Goal: Task Accomplishment & Management: Manage account settings

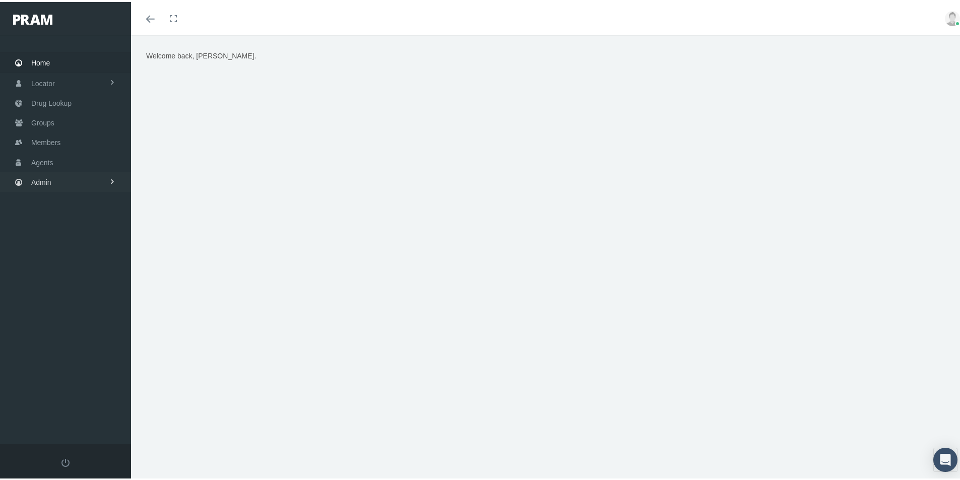
click at [46, 181] on span "Admin" at bounding box center [41, 180] width 20 height 19
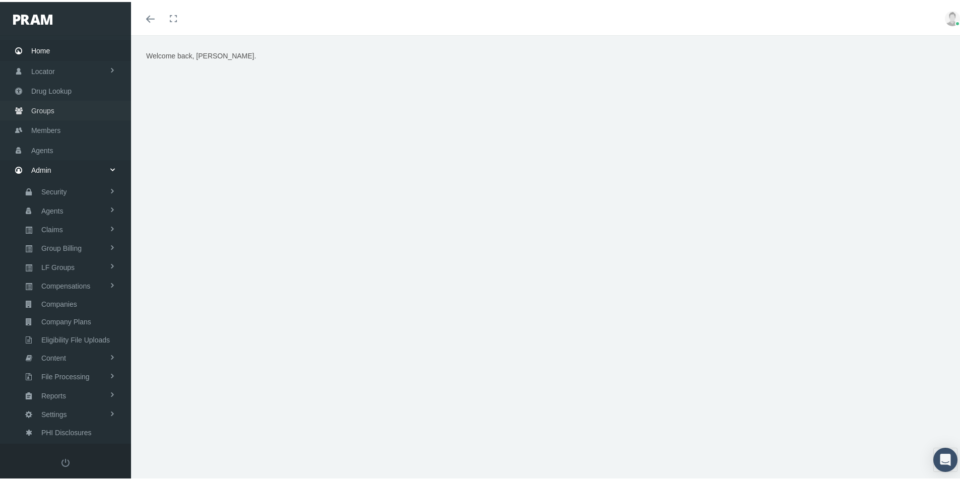
click at [92, 111] on link "Groups" at bounding box center [65, 109] width 131 height 20
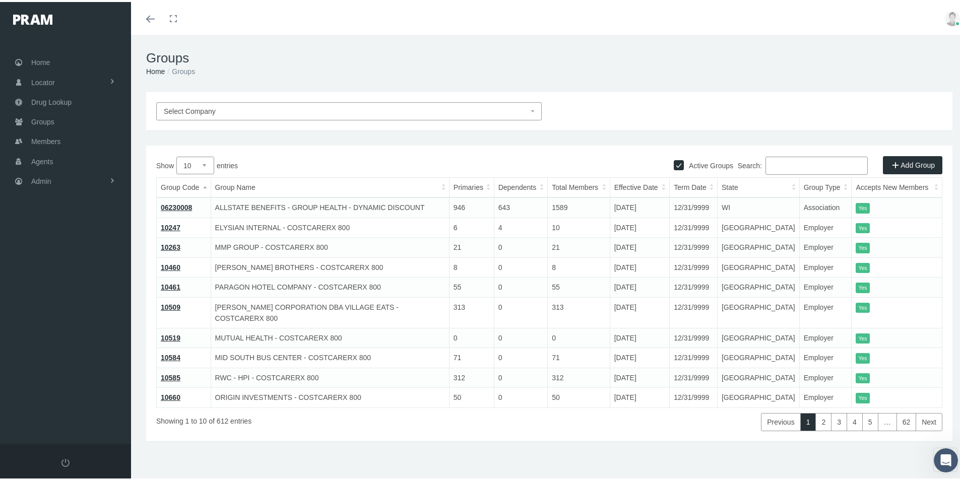
drag, startPoint x: 307, startPoint y: 27, endPoint x: 307, endPoint y: 19, distance: 8.1
click at [307, 27] on div "Toggle menubar Toggle fullscreen Profile Logout" at bounding box center [550, 16] width 822 height 33
click at [307, 446] on div "Select Company Active Groups Add Group Show 10 25 50 100 entries Search: Group …" at bounding box center [549, 280] width 837 height 380
click at [46, 139] on span "Members" at bounding box center [45, 139] width 29 height 19
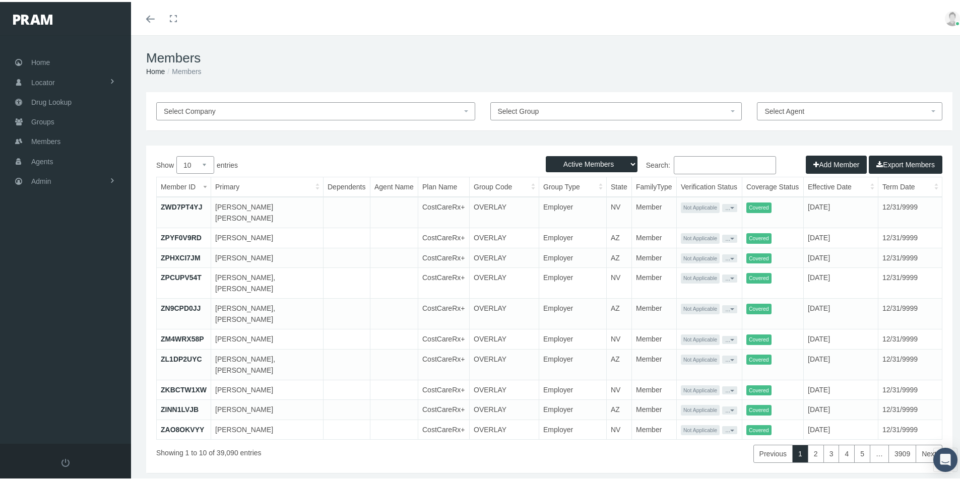
click at [698, 170] on input "Search:" at bounding box center [725, 163] width 102 height 18
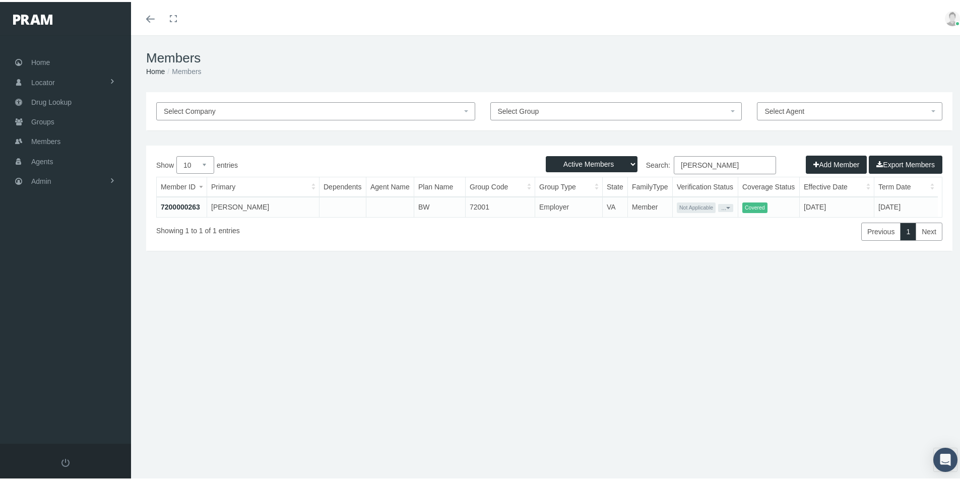
type input "Shannon Miller"
click at [188, 205] on link "7200000263" at bounding box center [180, 205] width 39 height 8
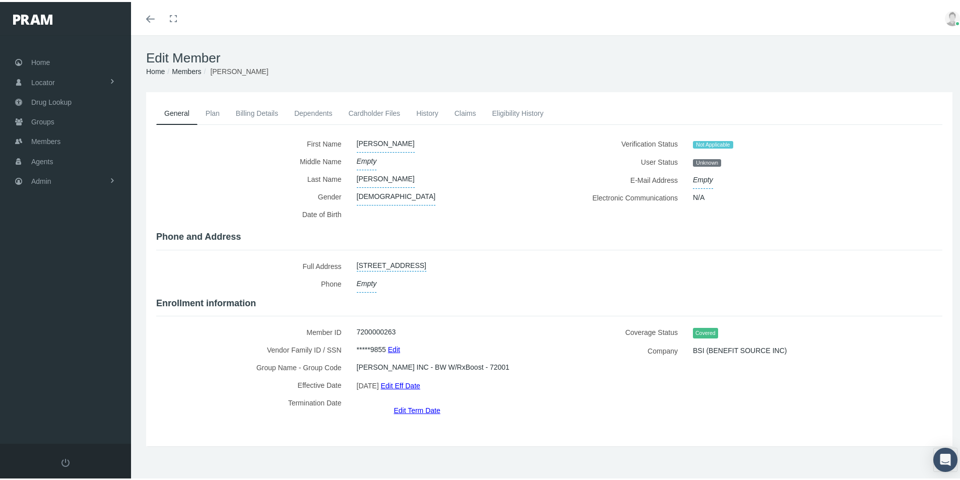
click at [167, 342] on label "Vendor Family ID / SSN" at bounding box center [252, 348] width 193 height 18
click at [703, 178] on span "Empty" at bounding box center [703, 178] width 20 height 18
type input "shannonpotter86@hotmail.com"
click at [798, 176] on icon "submit" at bounding box center [801, 178] width 6 height 10
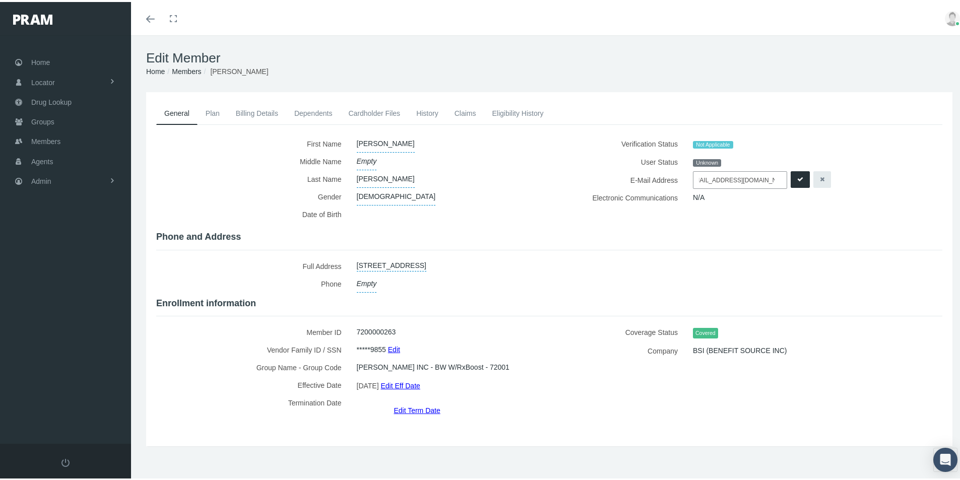
scroll to position [0, 0]
click at [53, 180] on link "Admin" at bounding box center [65, 179] width 131 height 20
click at [67, 258] on span "Group Billing" at bounding box center [61, 257] width 40 height 17
drag, startPoint x: 46, startPoint y: 333, endPoint x: 84, endPoint y: 342, distance: 38.4
click at [46, 333] on span "Payments" at bounding box center [54, 331] width 31 height 17
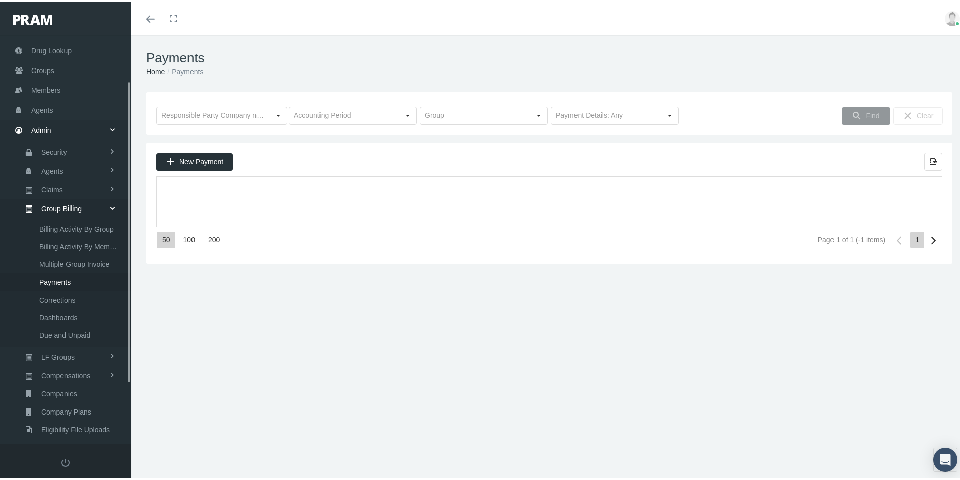
scroll to position [143, 0]
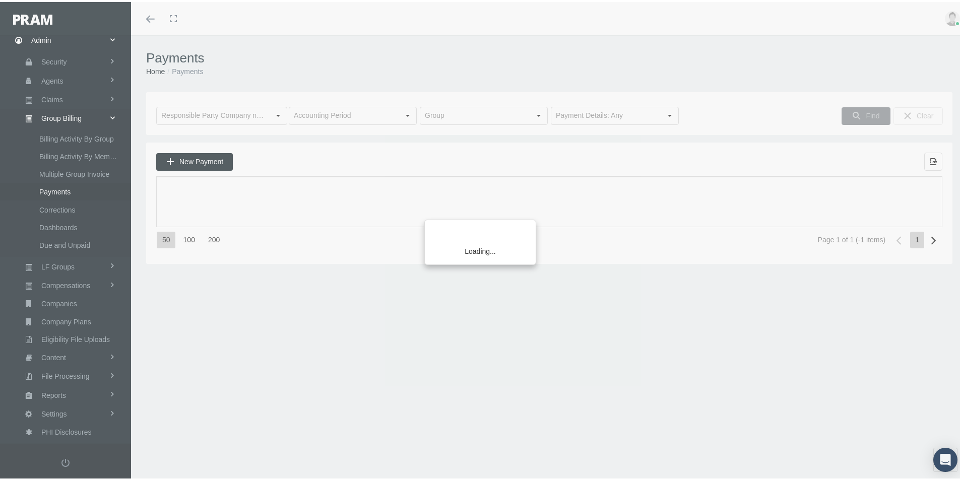
click at [667, 108] on div "Select" at bounding box center [670, 114] width 16 height 16
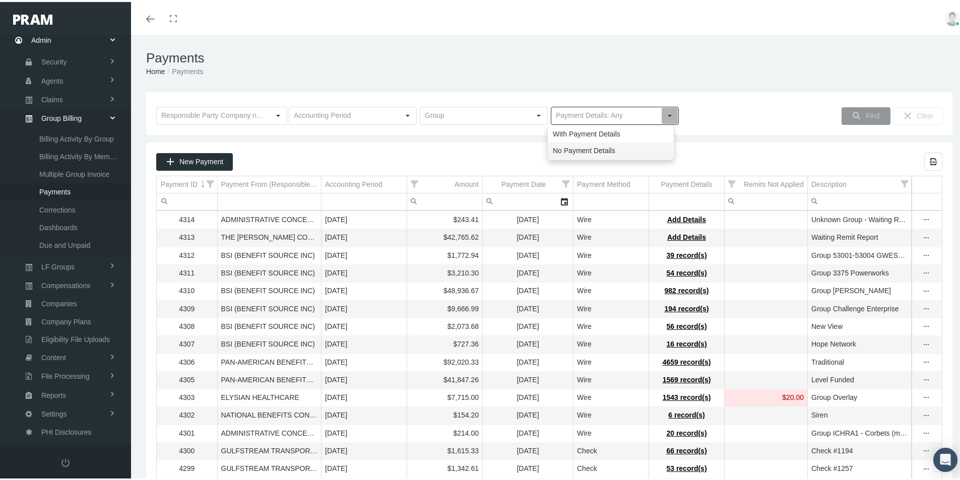
click at [583, 149] on div "No Payment Details" at bounding box center [611, 149] width 125 height 17
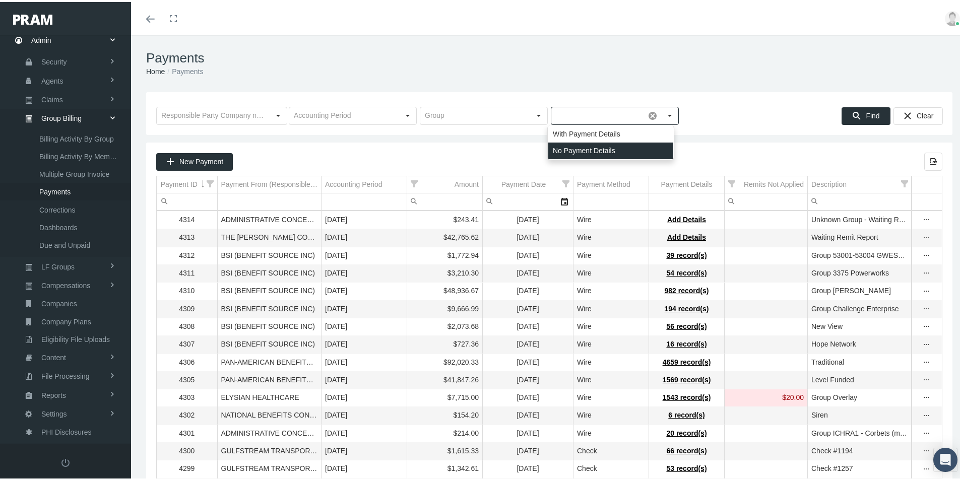
type input "No Payment Details"
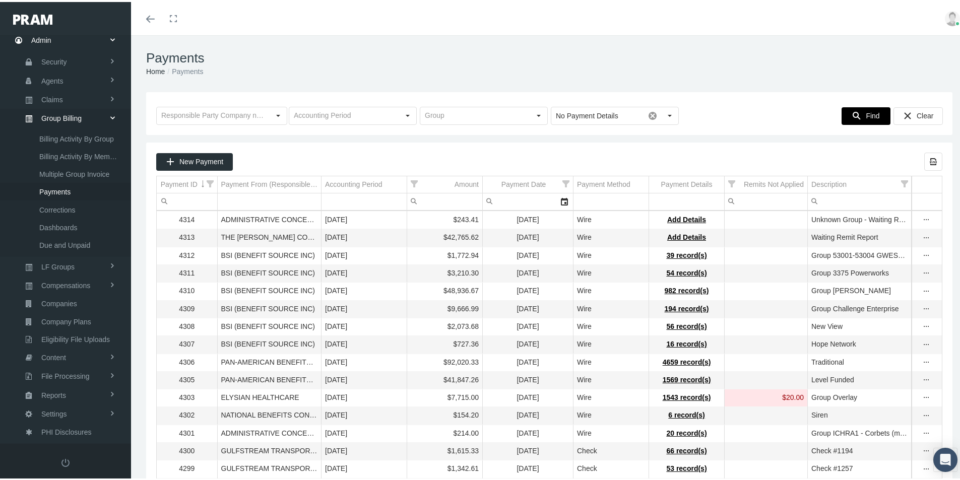
click at [868, 116] on span "Find" at bounding box center [873, 114] width 14 height 8
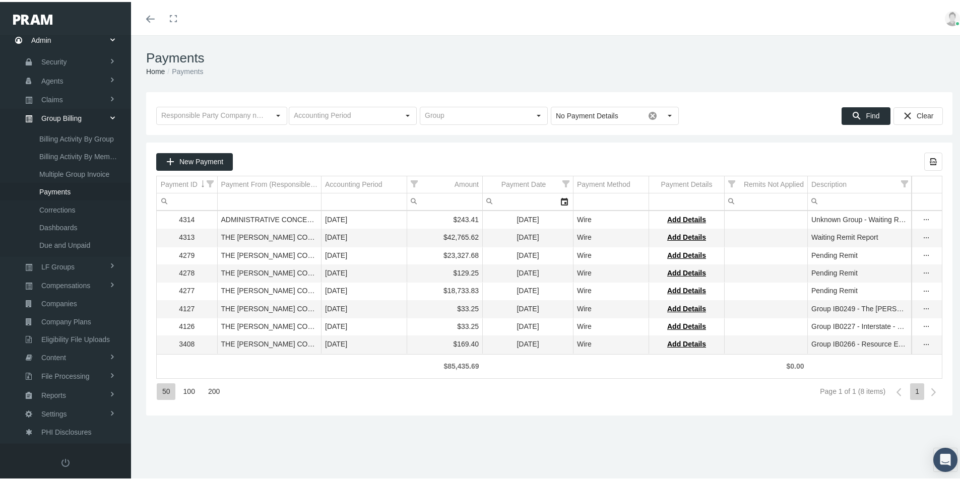
click at [298, 393] on div "50 100 200 Page 1 of 1 (8 items) 1" at bounding box center [549, 390] width 787 height 27
click at [195, 157] on span "New Payment" at bounding box center [201, 160] width 44 height 8
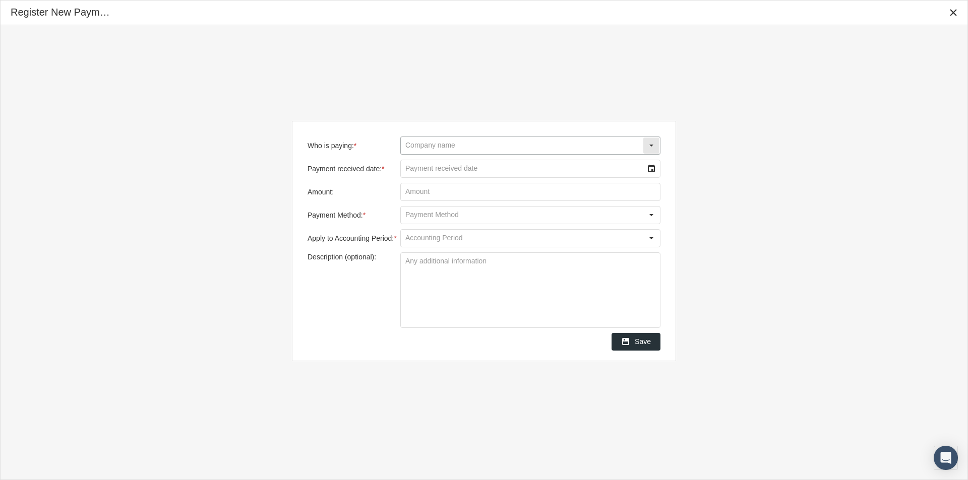
click at [412, 151] on input "Who is paying: *" at bounding box center [522, 145] width 242 height 17
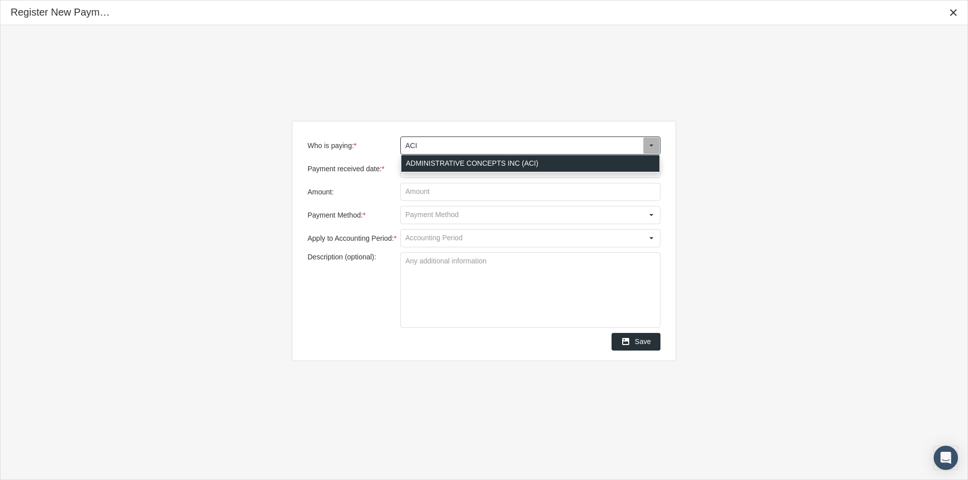
click at [461, 160] on div "ADMINISTRATIVE CONCEPTS INC (ACI)" at bounding box center [530, 163] width 258 height 17
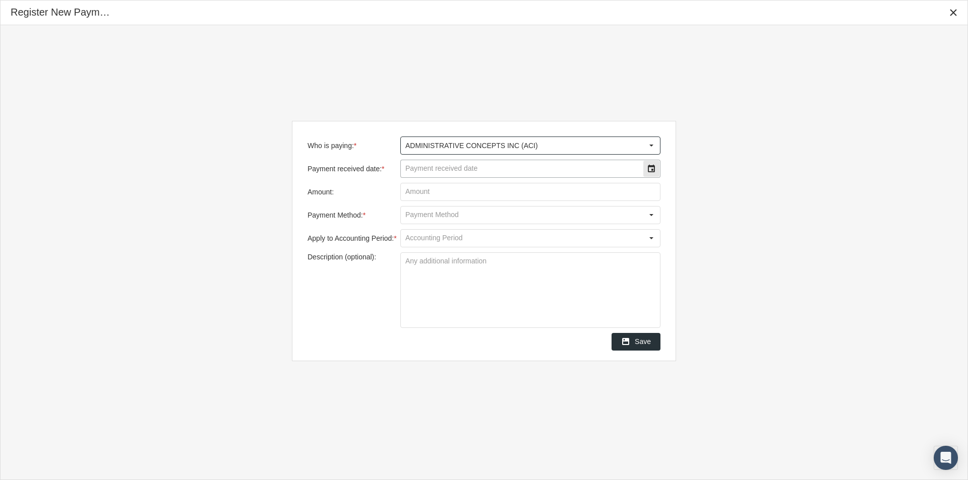
type input "ADMINISTRATIVE CONCEPTS INC (ACI)"
click at [421, 168] on input "Payment received date: *" at bounding box center [522, 168] width 242 height 17
type input "1"
type input "09/24/2025"
click at [416, 193] on input "Amount:" at bounding box center [530, 192] width 259 height 17
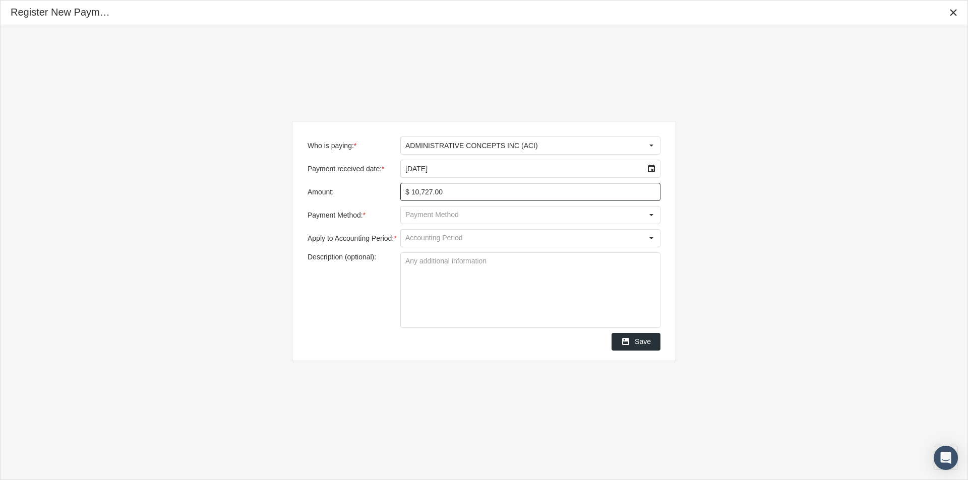
type input "$ 10,727.00"
click at [435, 212] on input "Payment Method: *" at bounding box center [522, 215] width 242 height 17
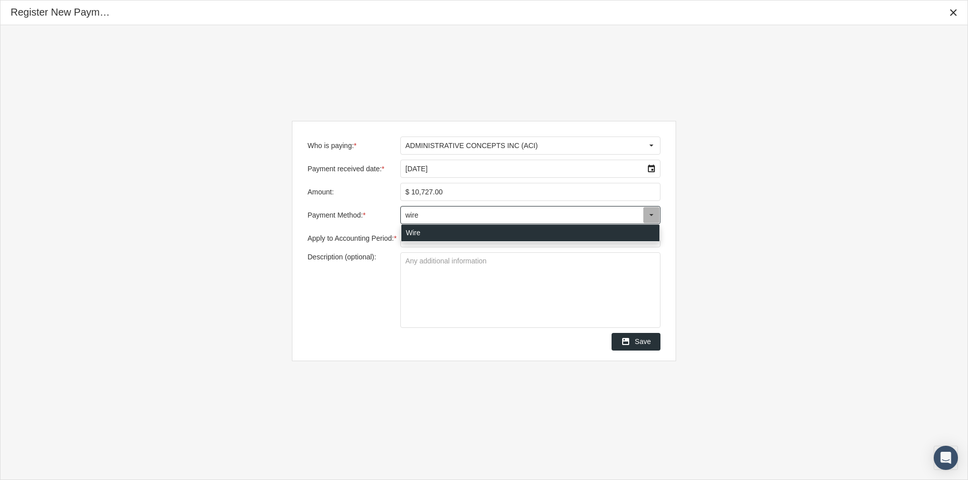
click at [408, 234] on div "Wire" at bounding box center [530, 233] width 258 height 17
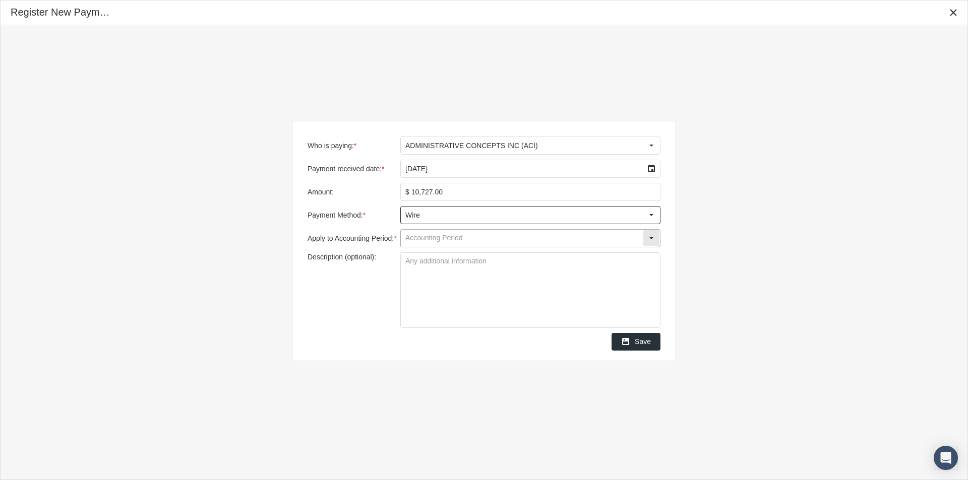
type input "Wire"
click at [416, 238] on input "Apply to Accounting Period: *" at bounding box center [522, 238] width 242 height 17
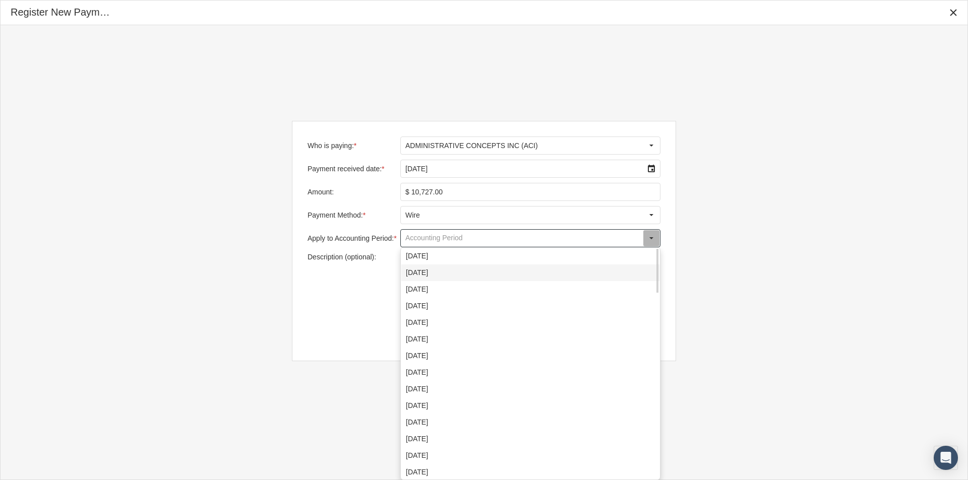
click at [445, 274] on div "September 2025" at bounding box center [530, 273] width 258 height 17
type input "September 2025"
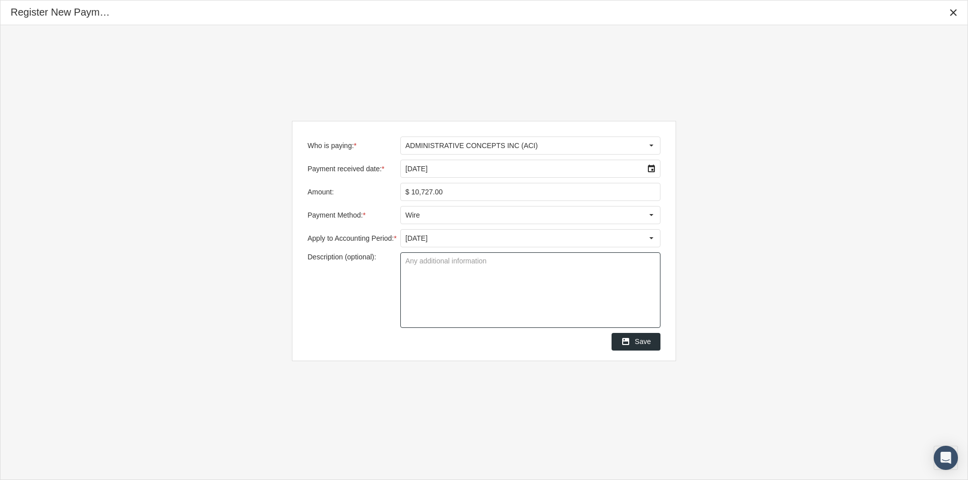
click at [420, 262] on textarea "Description (optional):" at bounding box center [530, 290] width 259 height 75
type textarea "Pending Remit Report for Payment"
click at [641, 342] on span "Save" at bounding box center [643, 342] width 16 height 8
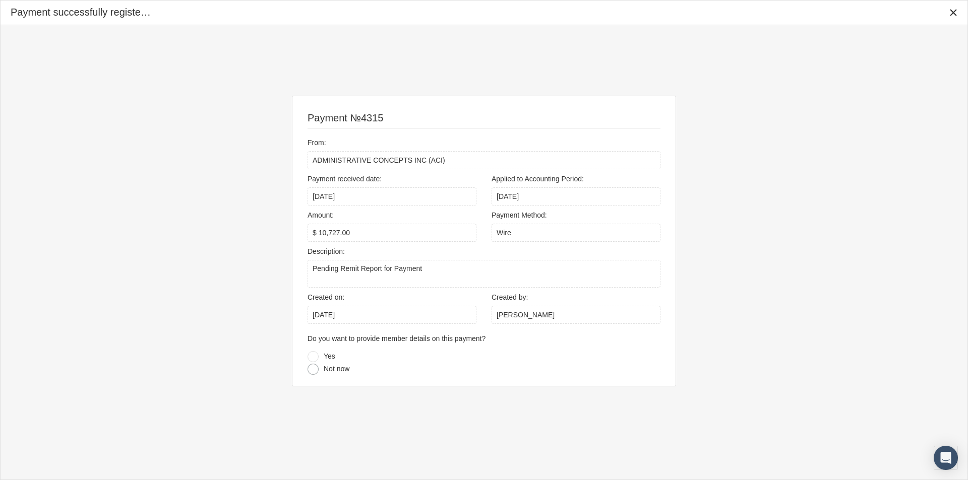
click at [313, 372] on div at bounding box center [313, 369] width 11 height 11
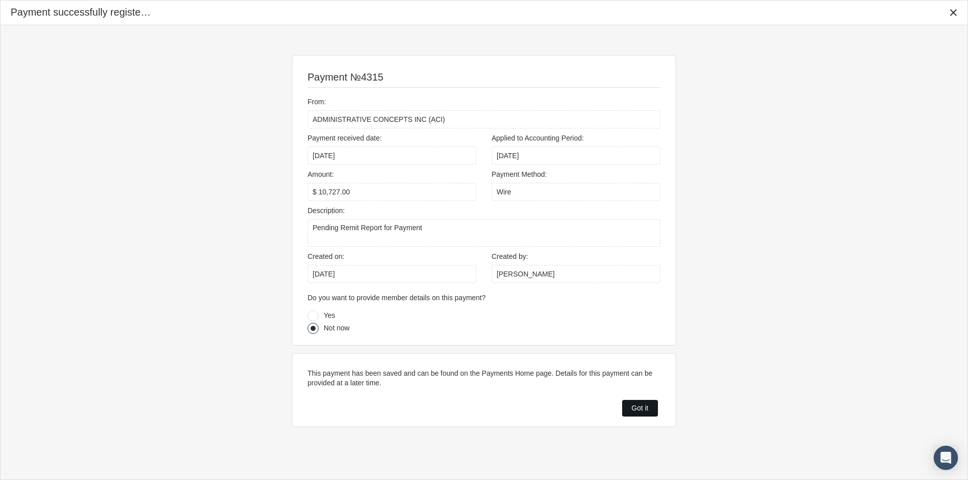
click at [636, 406] on span "Got it" at bounding box center [640, 408] width 17 height 8
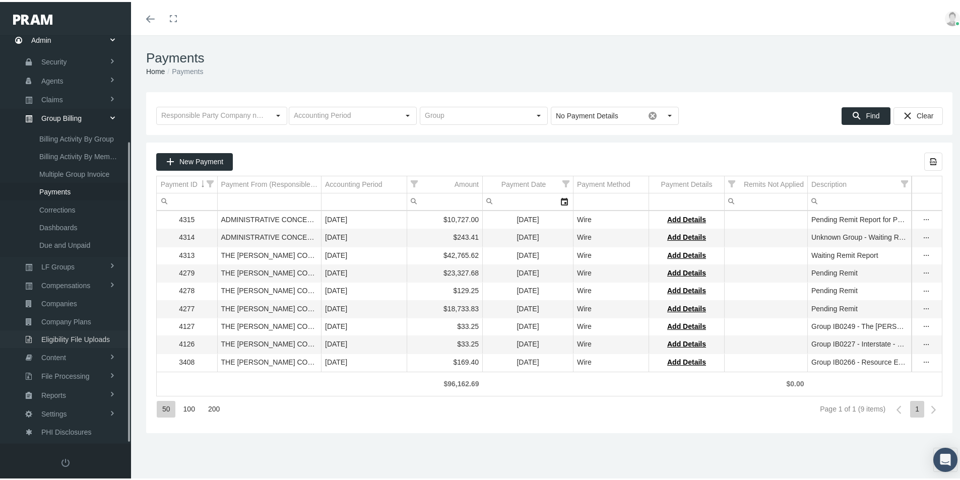
click at [63, 334] on span "Eligibility File Uploads" at bounding box center [75, 337] width 69 height 17
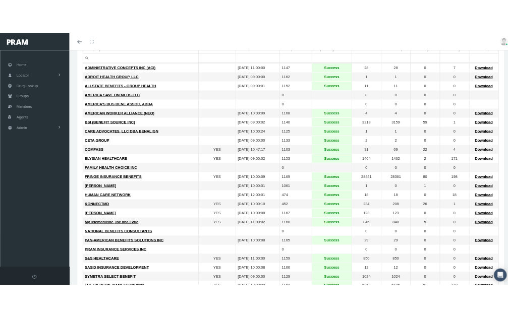
scroll to position [202, 0]
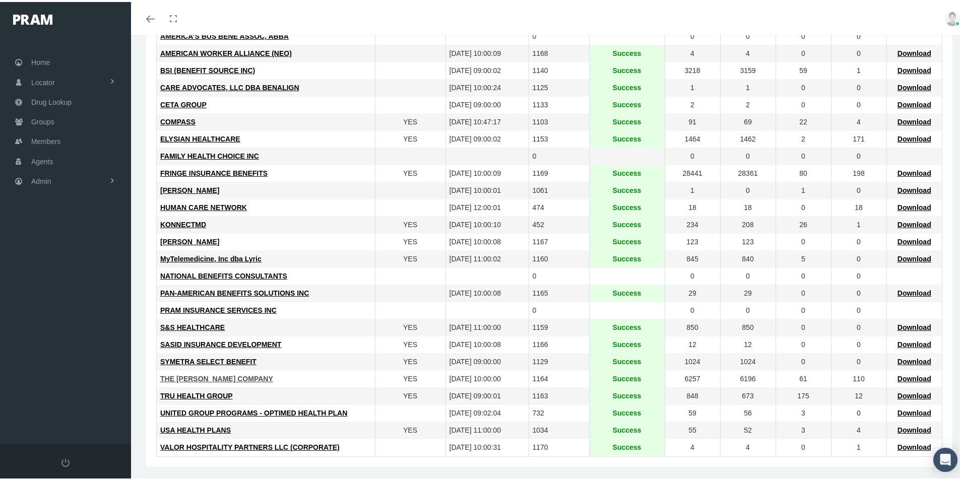
click at [188, 375] on span "THE LOOMIS COMPANY" at bounding box center [216, 377] width 113 height 8
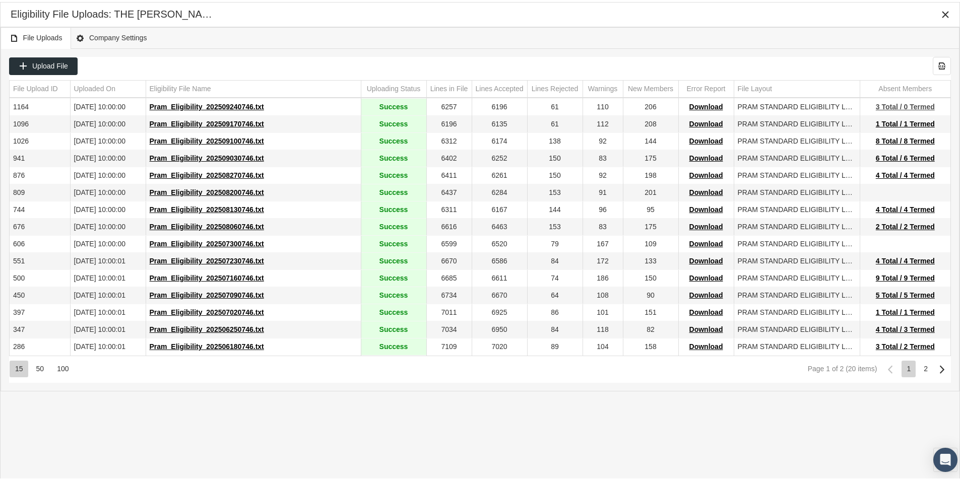
click at [889, 103] on span "3 Total / 0 Termed" at bounding box center [905, 105] width 59 height 8
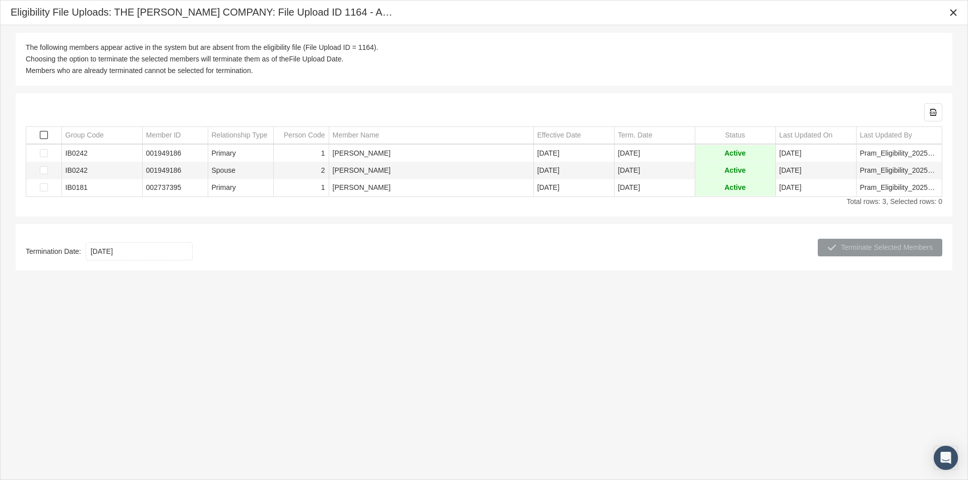
click at [44, 136] on span "Select all" at bounding box center [44, 135] width 8 height 8
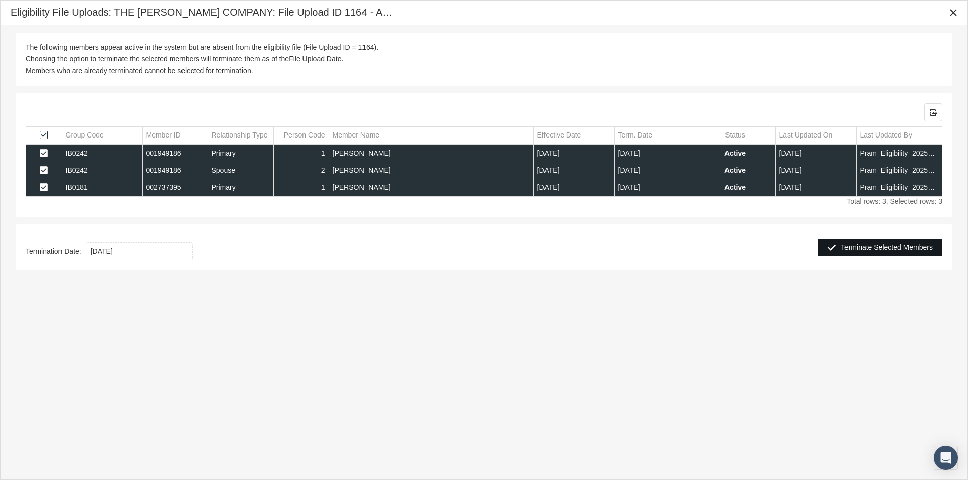
click at [872, 250] on span "Terminate Selected Members" at bounding box center [887, 248] width 92 height 8
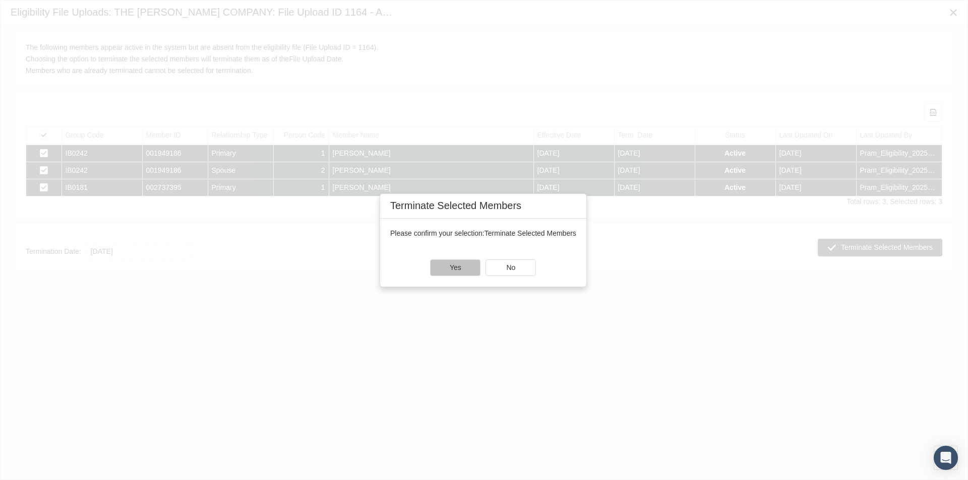
click at [467, 268] on div "Yes" at bounding box center [455, 268] width 49 height 16
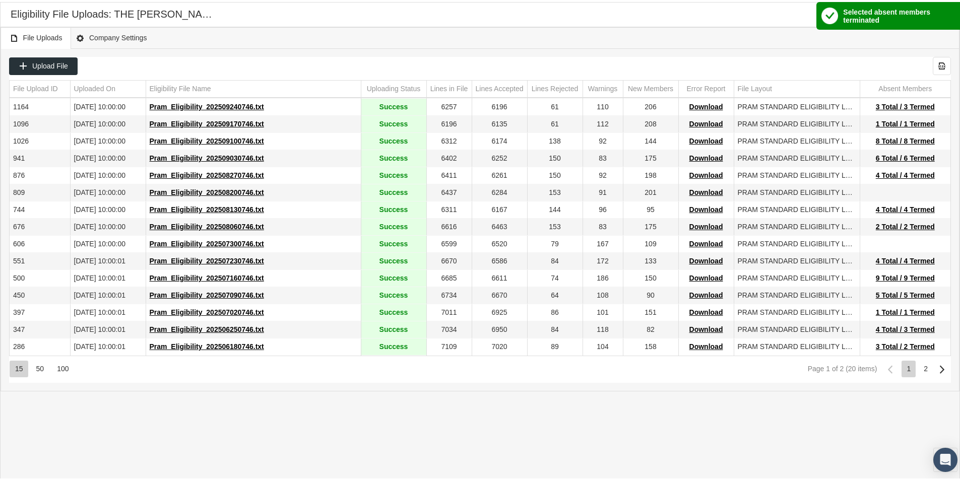
click at [470, 36] on div "File Uploads Company Settings" at bounding box center [480, 36] width 959 height 22
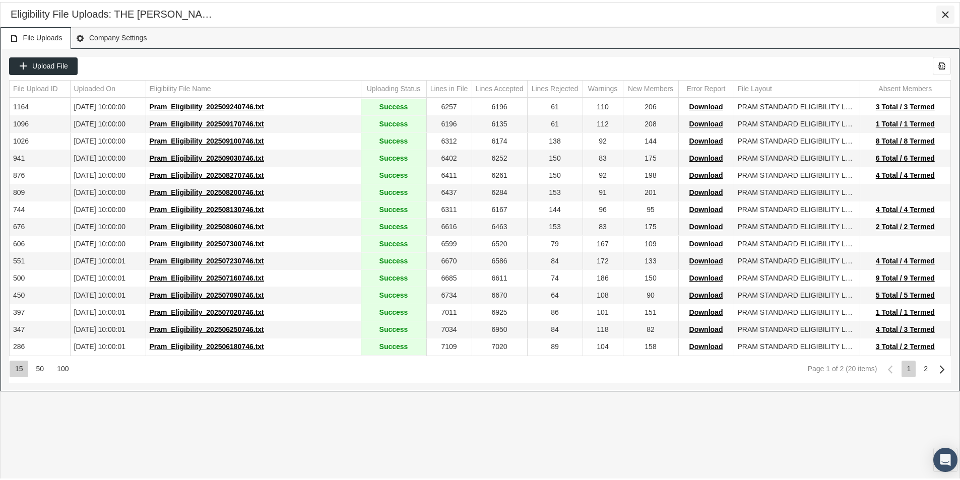
click at [945, 13] on icon "Close" at bounding box center [945, 12] width 9 height 9
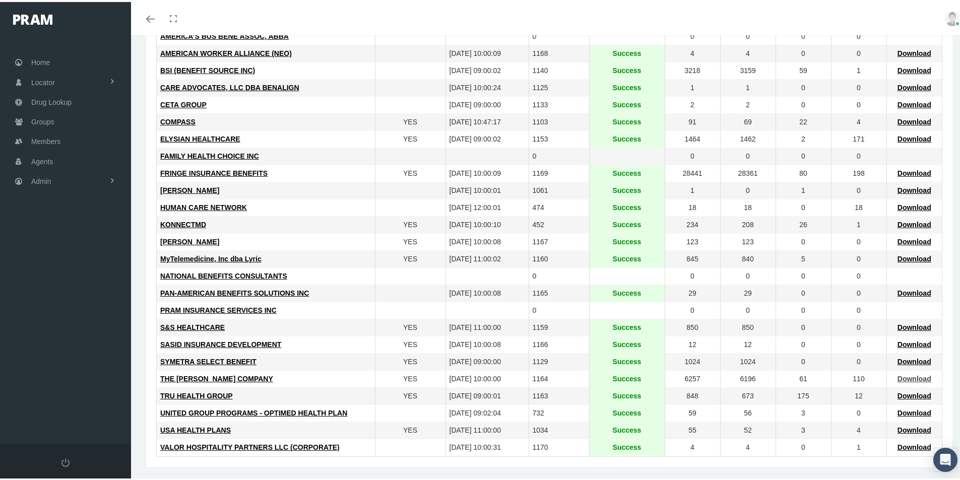
click at [898, 378] on span "Download" at bounding box center [915, 377] width 34 height 8
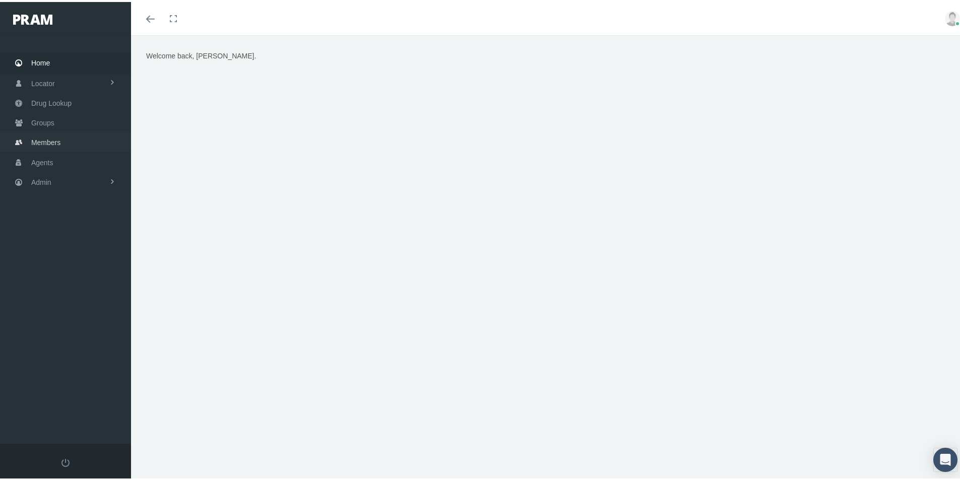
drag, startPoint x: 42, startPoint y: 141, endPoint x: 44, endPoint y: 153, distance: 12.2
click at [43, 142] on span "Members" at bounding box center [45, 140] width 29 height 19
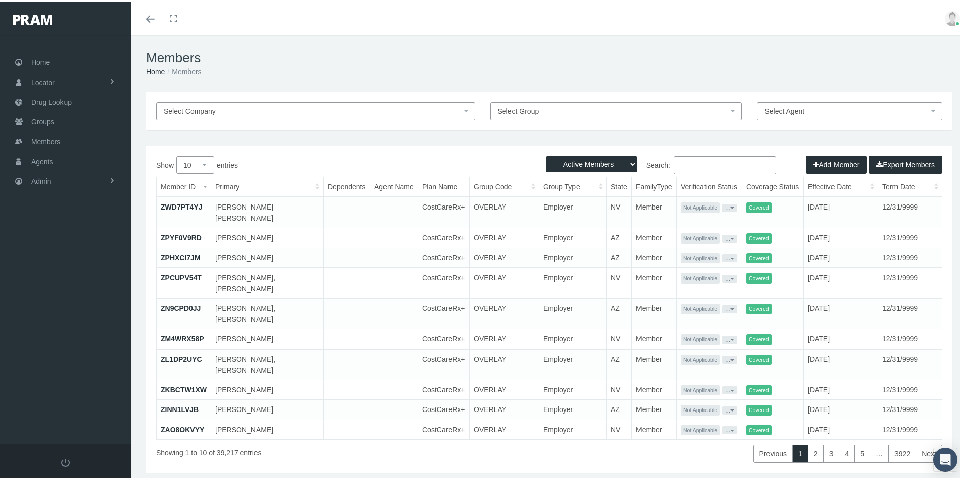
click at [465, 448] on div "Showing 1 to 10 of 39,217 entries" at bounding box center [320, 449] width 328 height 23
click at [45, 181] on span "Admin" at bounding box center [41, 179] width 20 height 19
click at [69, 351] on span "Eligibility File Uploads" at bounding box center [75, 349] width 69 height 17
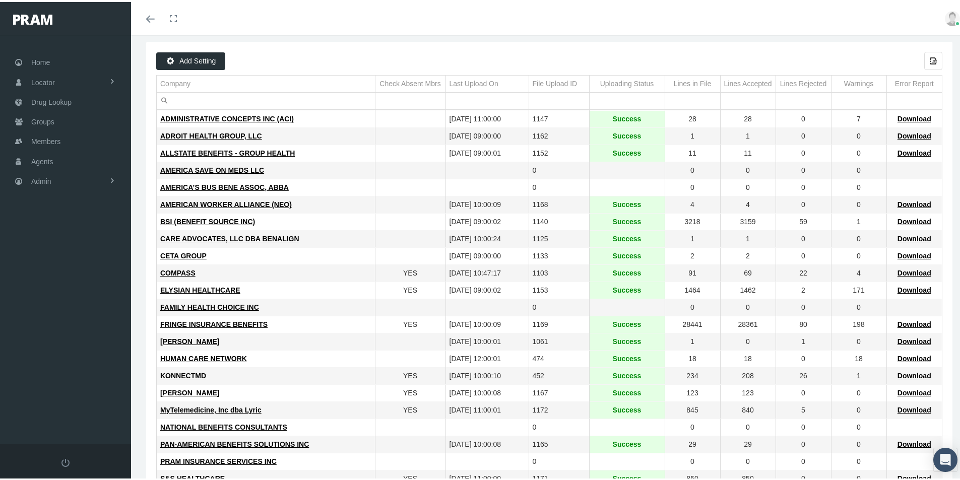
scroll to position [151, 0]
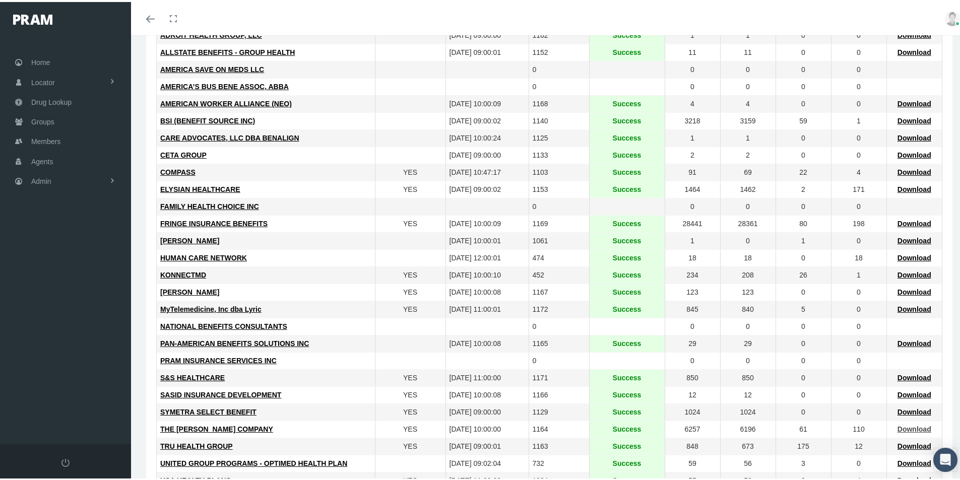
click at [903, 428] on span "Download" at bounding box center [915, 428] width 34 height 8
click at [309, 428] on div "THE LOOMIS COMPANY" at bounding box center [265, 428] width 211 height 10
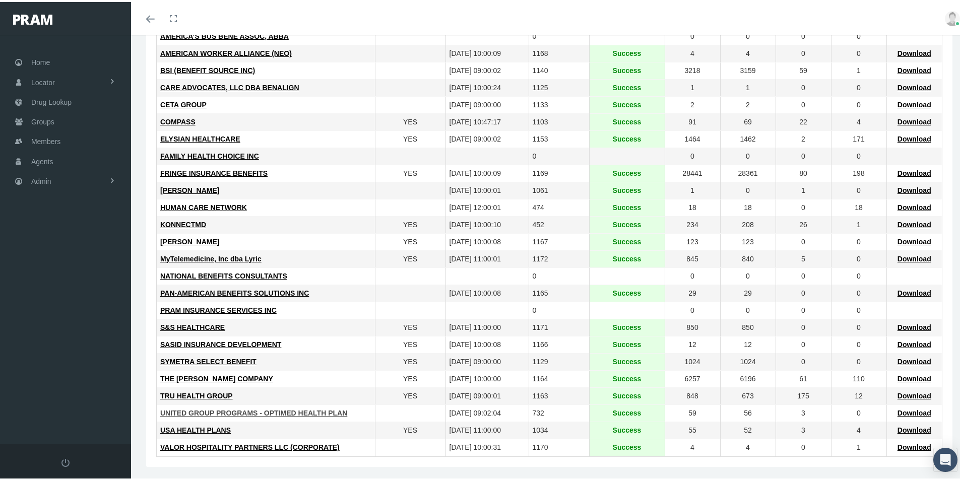
click at [228, 410] on span "UNITED GROUP PROGRAMS - OPTIMED HEALTH PLAN" at bounding box center [253, 411] width 187 height 8
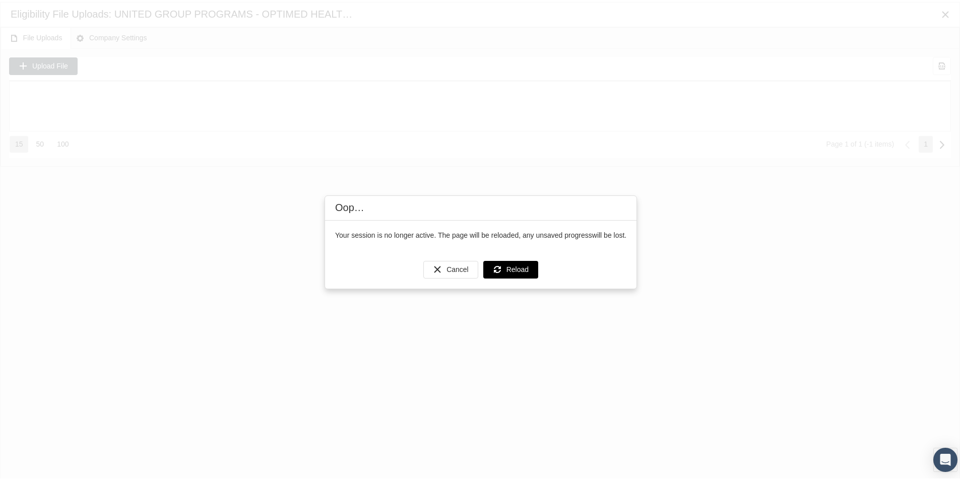
click at [515, 268] on span "Reload" at bounding box center [518, 268] width 22 height 8
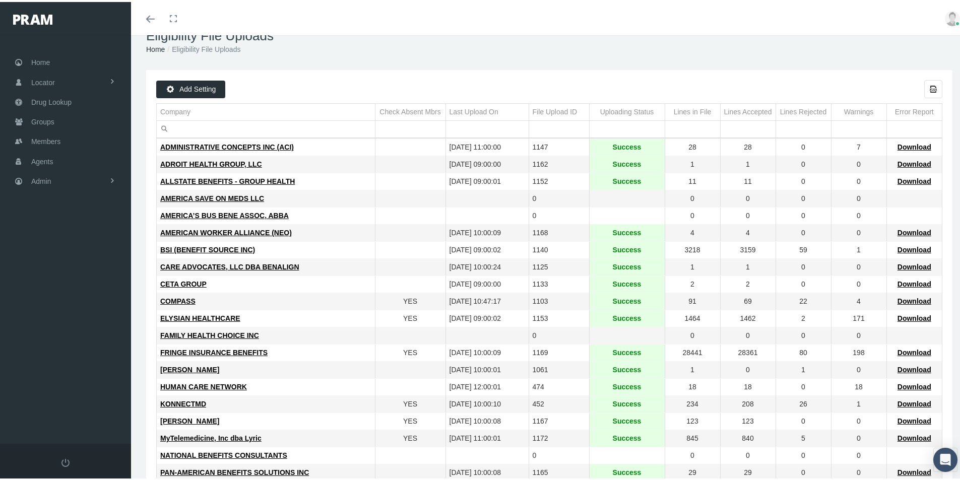
scroll to position [173, 0]
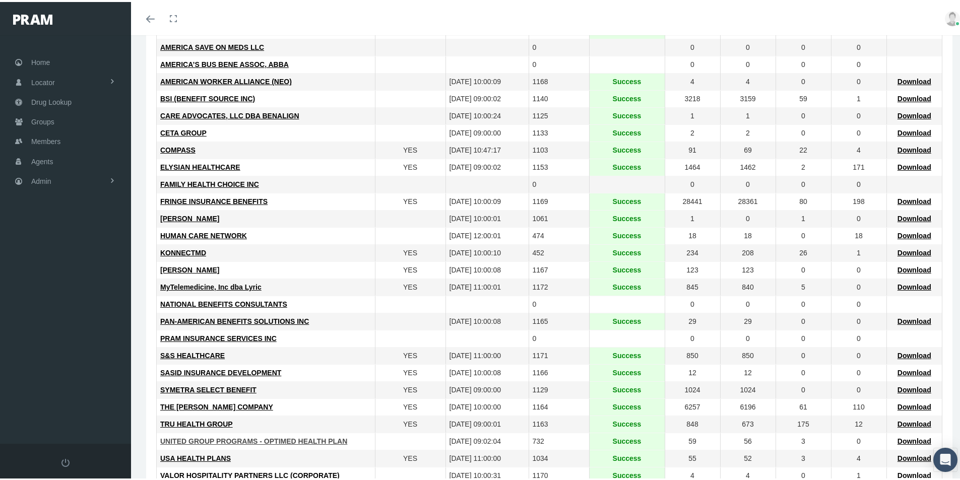
click at [200, 438] on span "UNITED GROUP PROGRAMS - OPTIMED HEALTH PLAN" at bounding box center [253, 440] width 187 height 8
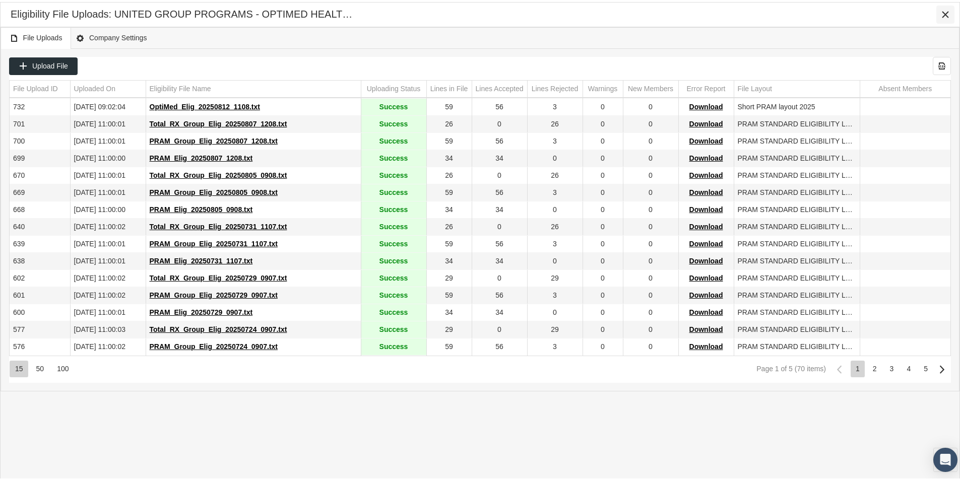
click at [946, 13] on icon "Close" at bounding box center [945, 12] width 9 height 9
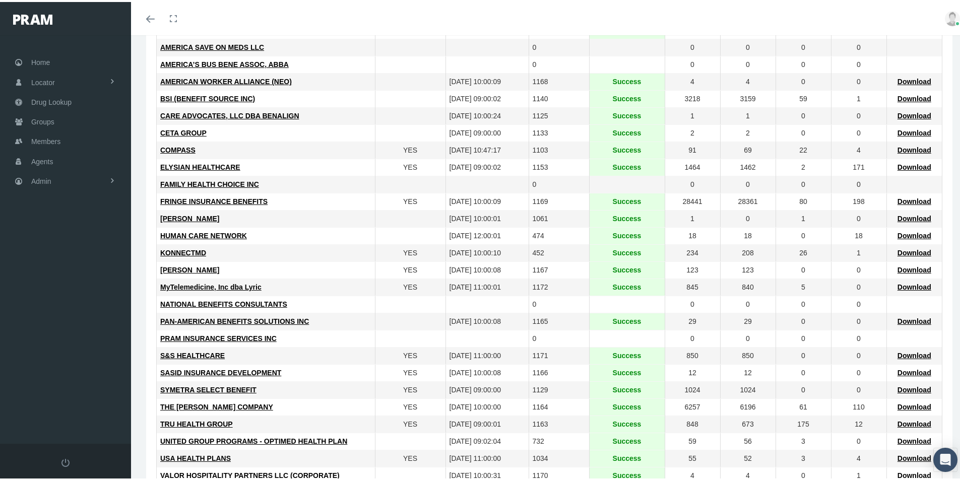
click at [366, 421] on td "TRU HEALTH GROUP" at bounding box center [266, 422] width 218 height 17
click at [340, 420] on div "TRU HEALTH GROUP" at bounding box center [265, 423] width 211 height 10
click at [905, 286] on span "Download" at bounding box center [915, 285] width 34 height 8
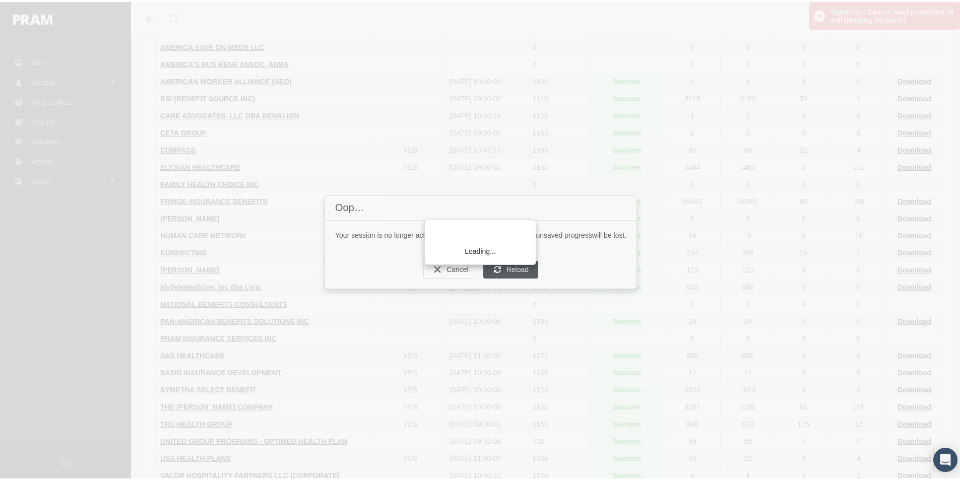
click at [523, 266] on div "Loading..." at bounding box center [480, 240] width 960 height 480
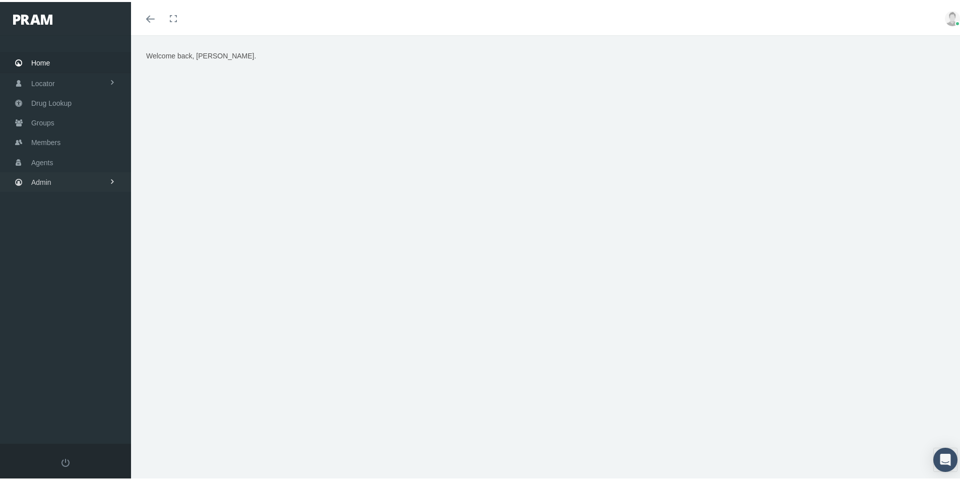
click at [40, 178] on span "Admin" at bounding box center [41, 180] width 20 height 19
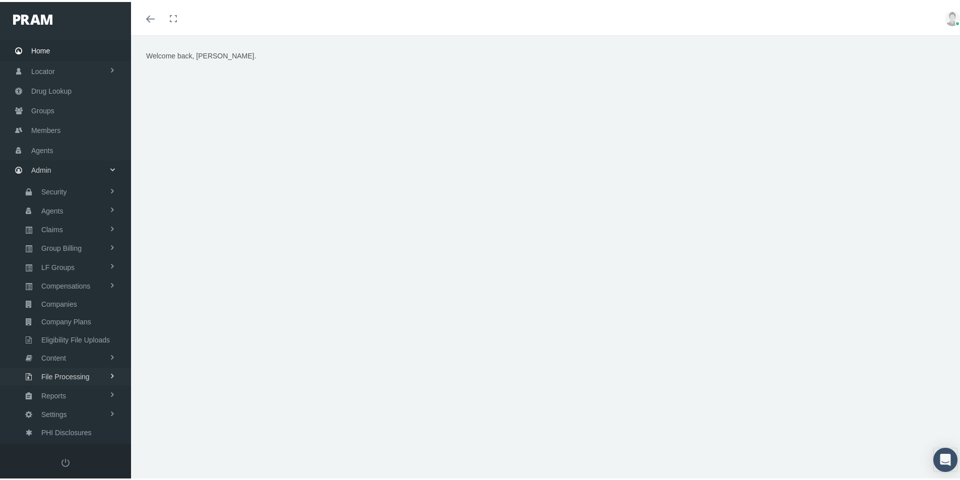
click at [61, 376] on span "File Processing" at bounding box center [65, 375] width 48 height 17
click at [79, 337] on span "Eligibility File Uploads" at bounding box center [75, 337] width 69 height 17
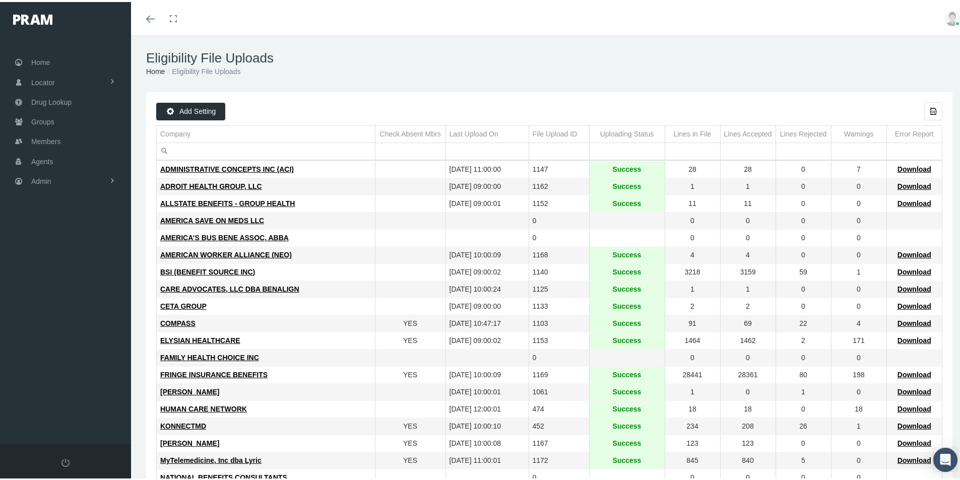
scroll to position [151, 0]
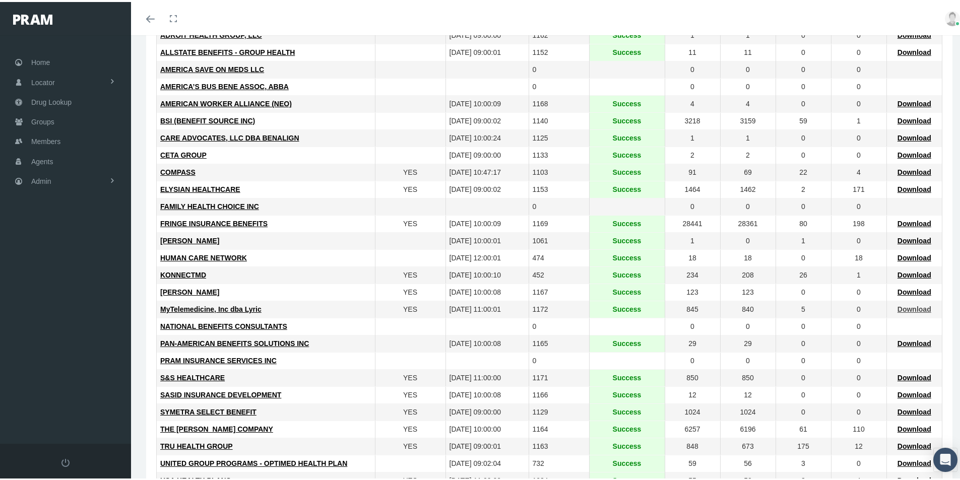
click at [901, 310] on span "Download" at bounding box center [915, 308] width 34 height 8
click at [352, 404] on td "SYMETRA SELECT BENEFIT" at bounding box center [266, 410] width 218 height 17
drag, startPoint x: 37, startPoint y: 122, endPoint x: 44, endPoint y: 124, distance: 7.0
click at [37, 122] on span "Groups" at bounding box center [42, 119] width 23 height 19
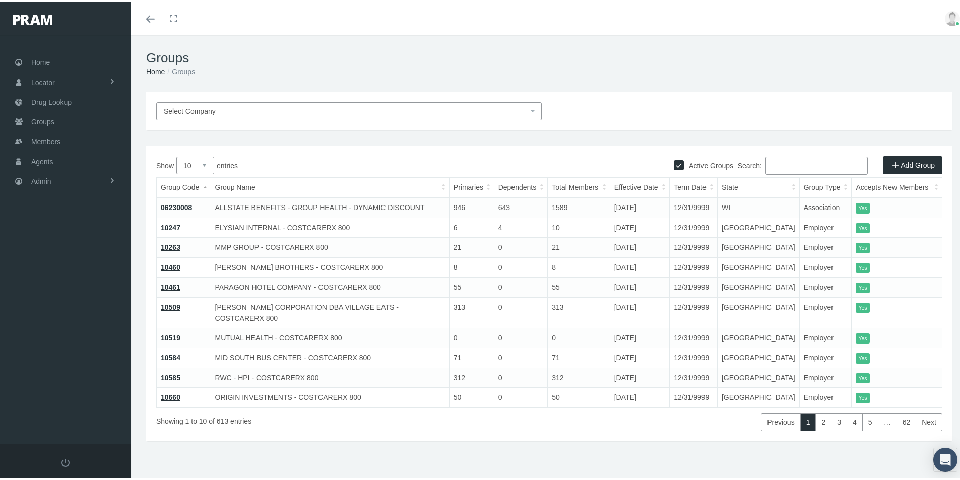
click at [772, 165] on input "Search:" at bounding box center [817, 164] width 102 height 18
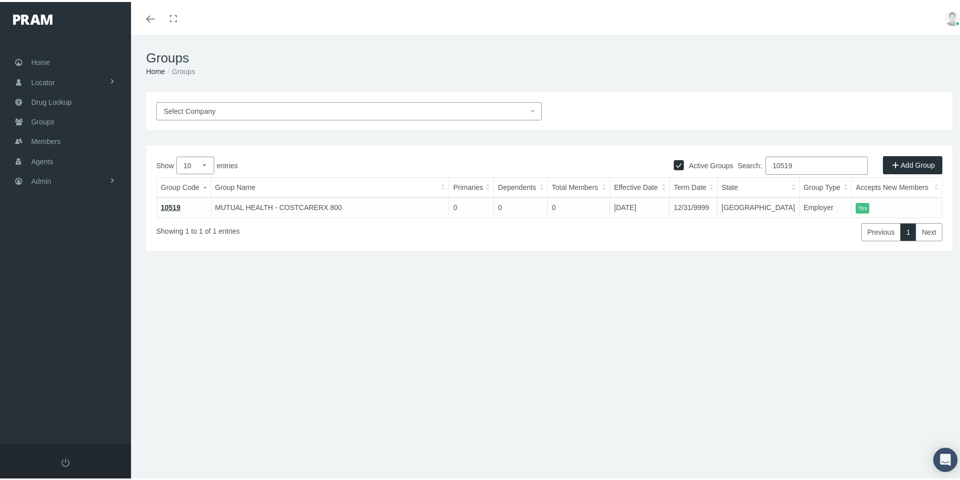
type input "10519"
click at [390, 437] on div "Groups Home Groups Select Company Active Groups Add Group Show 10 0" at bounding box center [549, 262] width 837 height 458
drag, startPoint x: 296, startPoint y: 334, endPoint x: 291, endPoint y: 334, distance: 5.6
click at [296, 334] on div "Select Company Active Groups Add Group Show 10 25 50 100 entries Search: 10519 …" at bounding box center [549, 216] width 837 height 252
click at [450, 419] on div "Groups Home Groups Select Company Active Groups Add Group Show 10 0" at bounding box center [549, 262] width 837 height 458
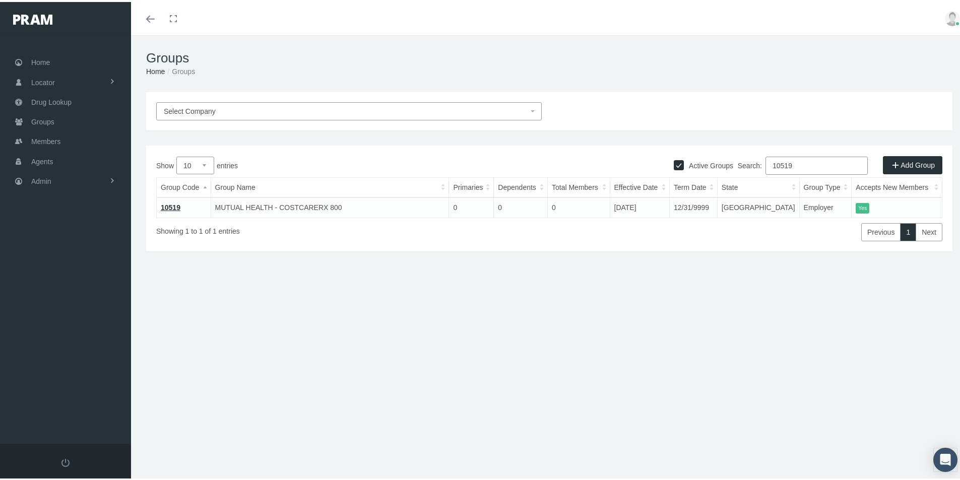
click at [171, 289] on div "Select Company Active Groups Add Group Show 10 25 50 100 entries Search: 10519 …" at bounding box center [549, 216] width 837 height 252
click at [441, 372] on div "Groups Home Groups Select Company Active Groups Add Group Show 10 0" at bounding box center [549, 262] width 837 height 458
click at [414, 410] on div "Groups Home Groups Select Company Active Groups Add Group Show 10 0" at bounding box center [549, 262] width 837 height 458
click at [344, 454] on div "Groups Home Groups Select Company Active Groups Add Group Show 10 0" at bounding box center [549, 262] width 837 height 458
